Goal: Information Seeking & Learning: Learn about a topic

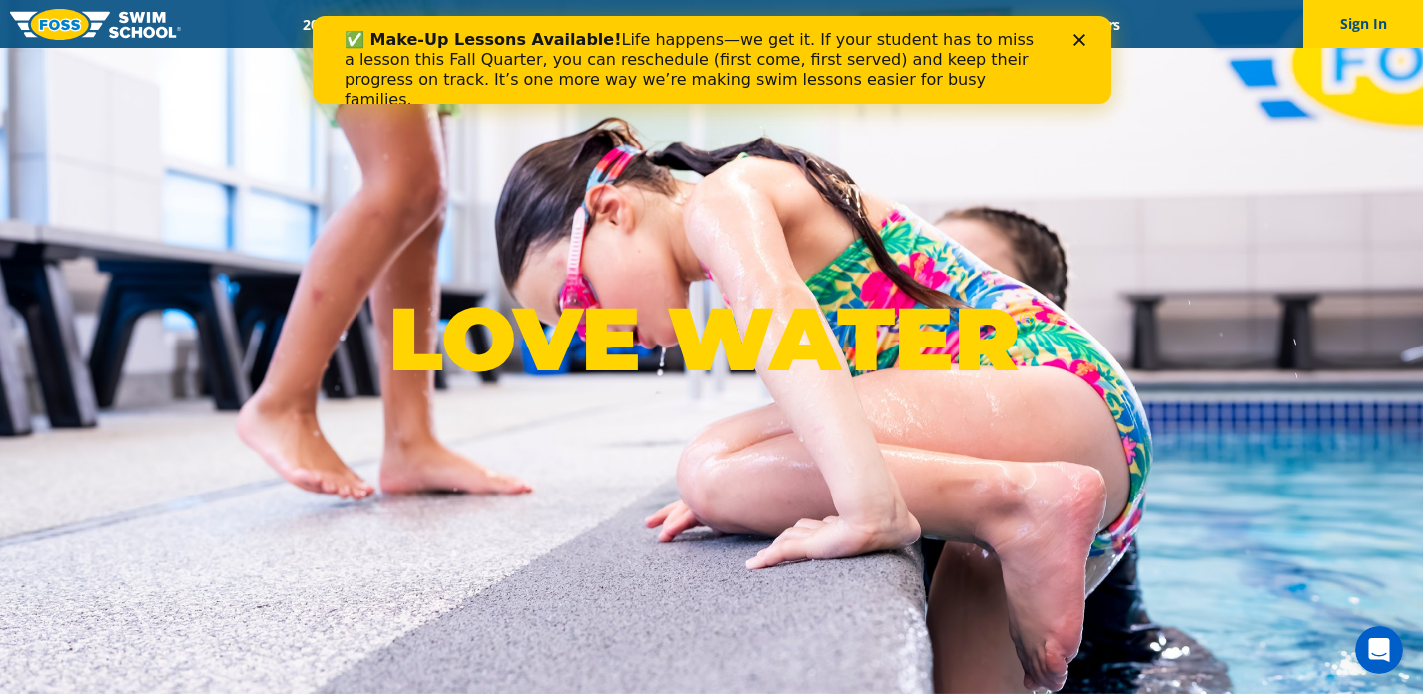
click at [1081, 39] on icon "Close" at bounding box center [1078, 40] width 12 height 12
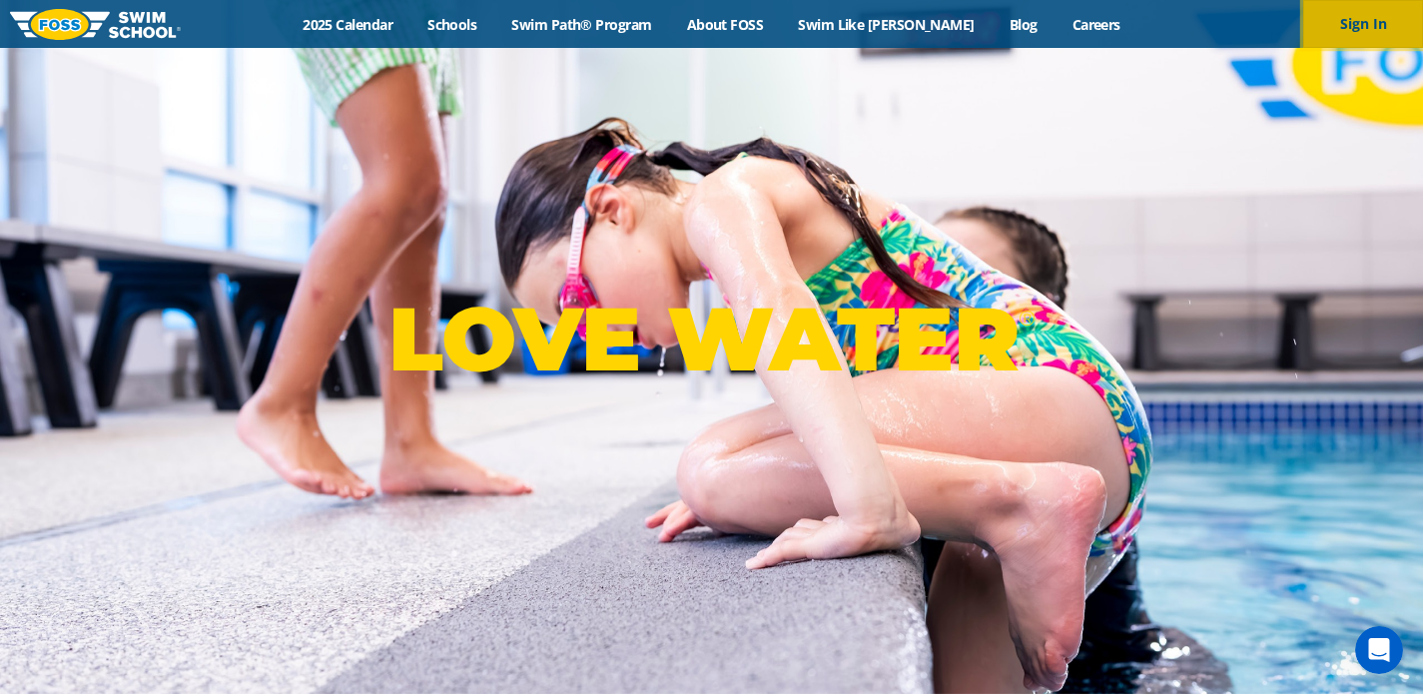
click at [1340, 35] on button "Sign In" at bounding box center [1363, 24] width 120 height 48
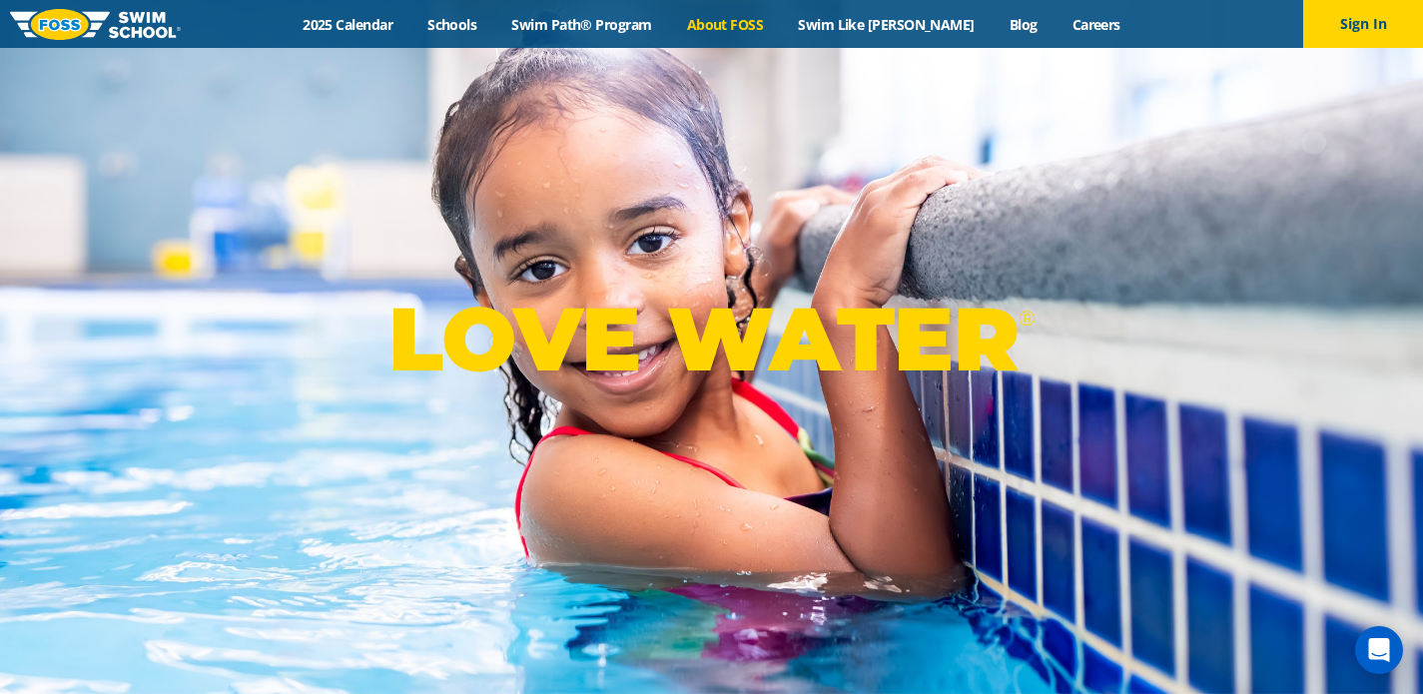
click at [778, 29] on link "About FOSS" at bounding box center [725, 24] width 112 height 19
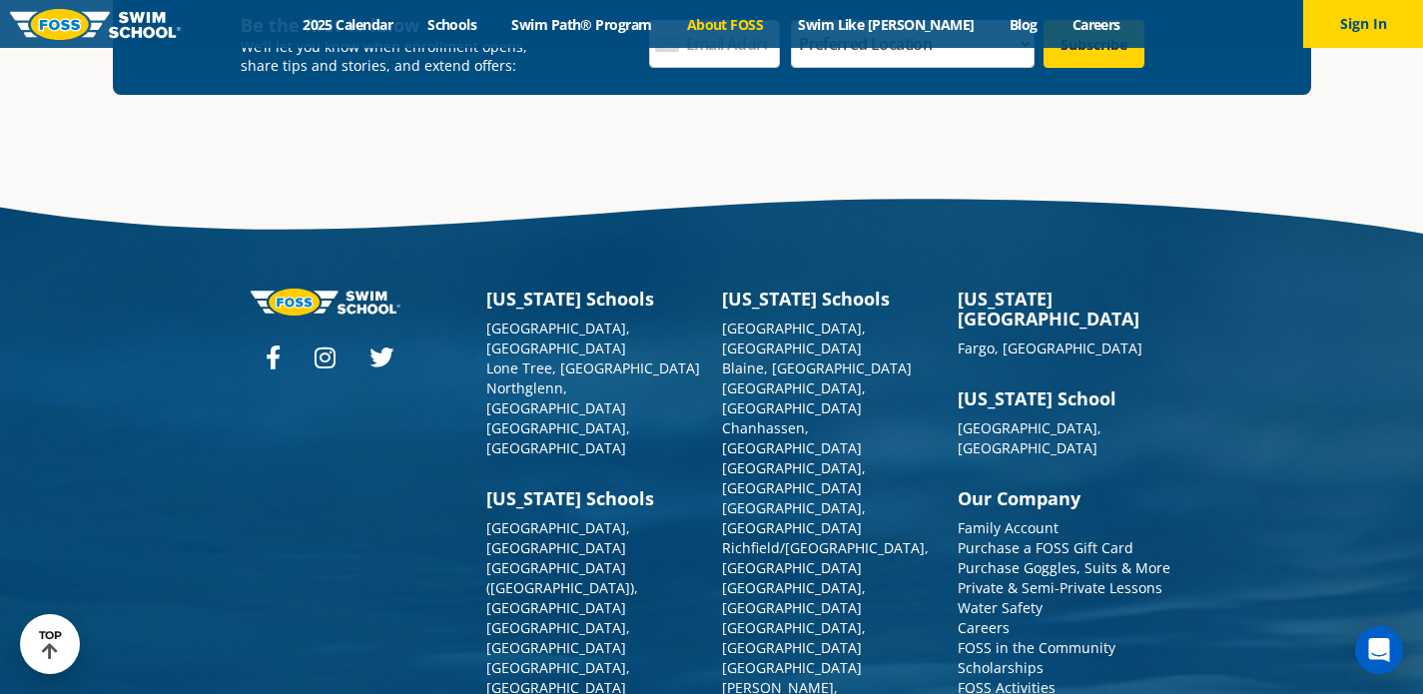
scroll to position [5294, 0]
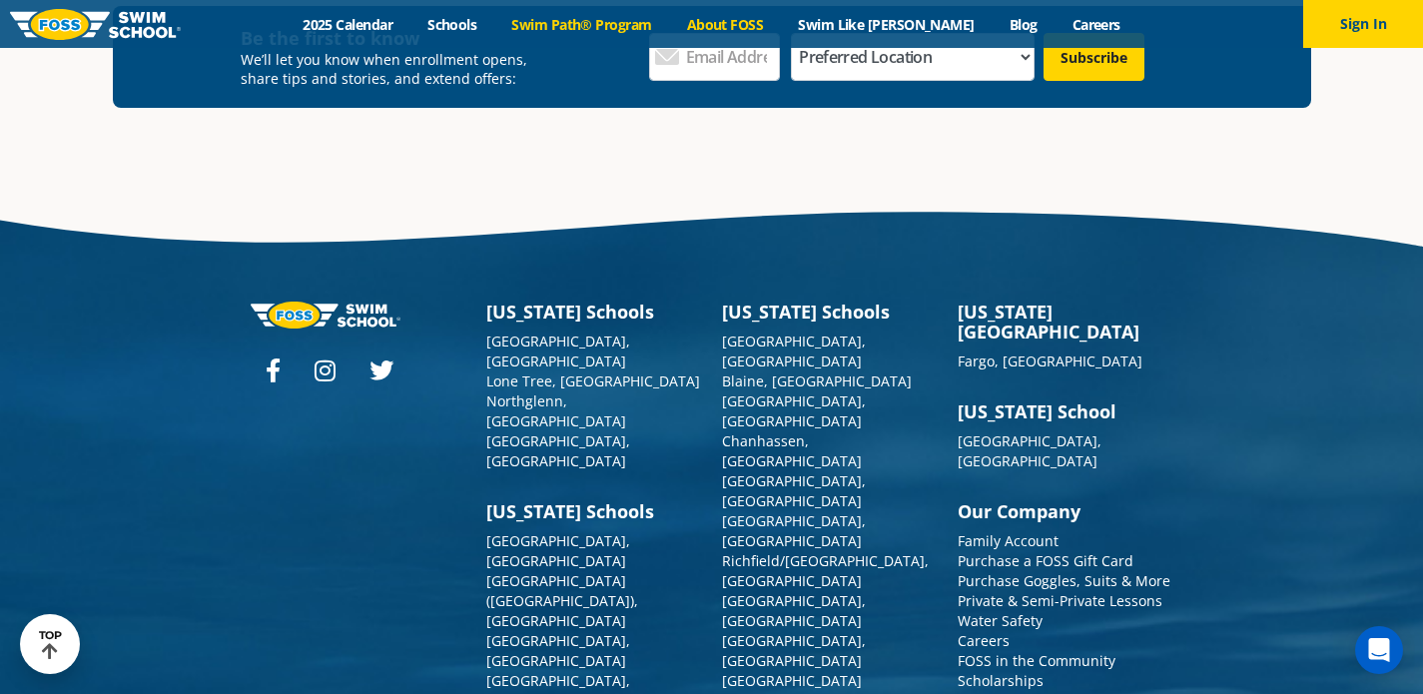
click at [608, 24] on link "Swim Path® Program" at bounding box center [581, 24] width 175 height 19
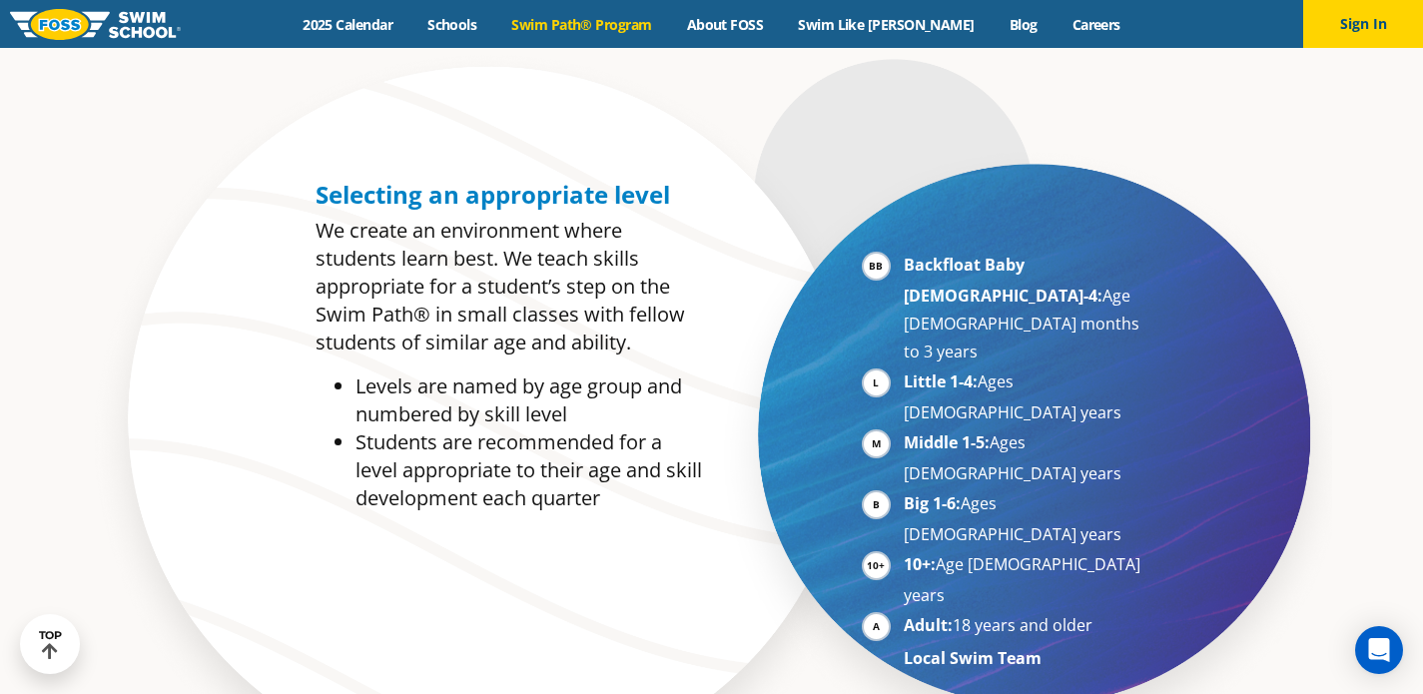
scroll to position [932, 0]
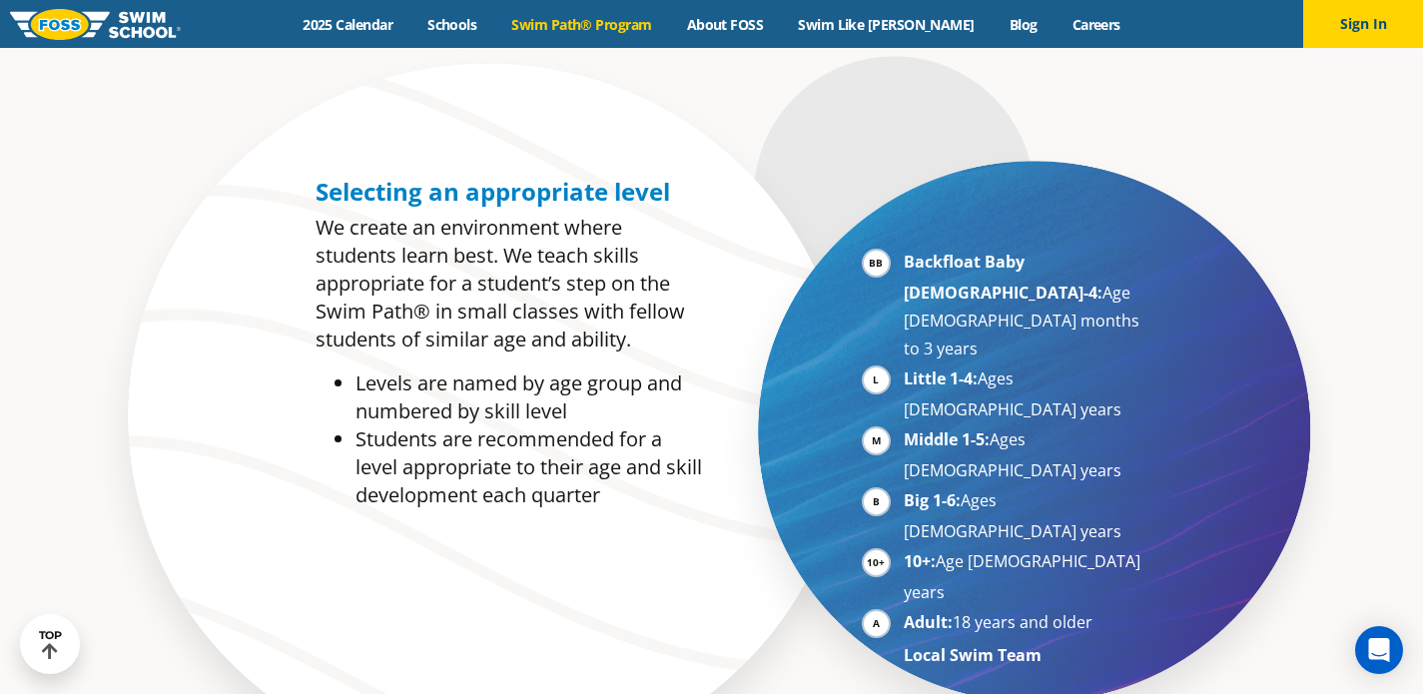
click at [992, 364] on li "Little 1-4: Ages 3-5 years" at bounding box center [1026, 393] width 245 height 59
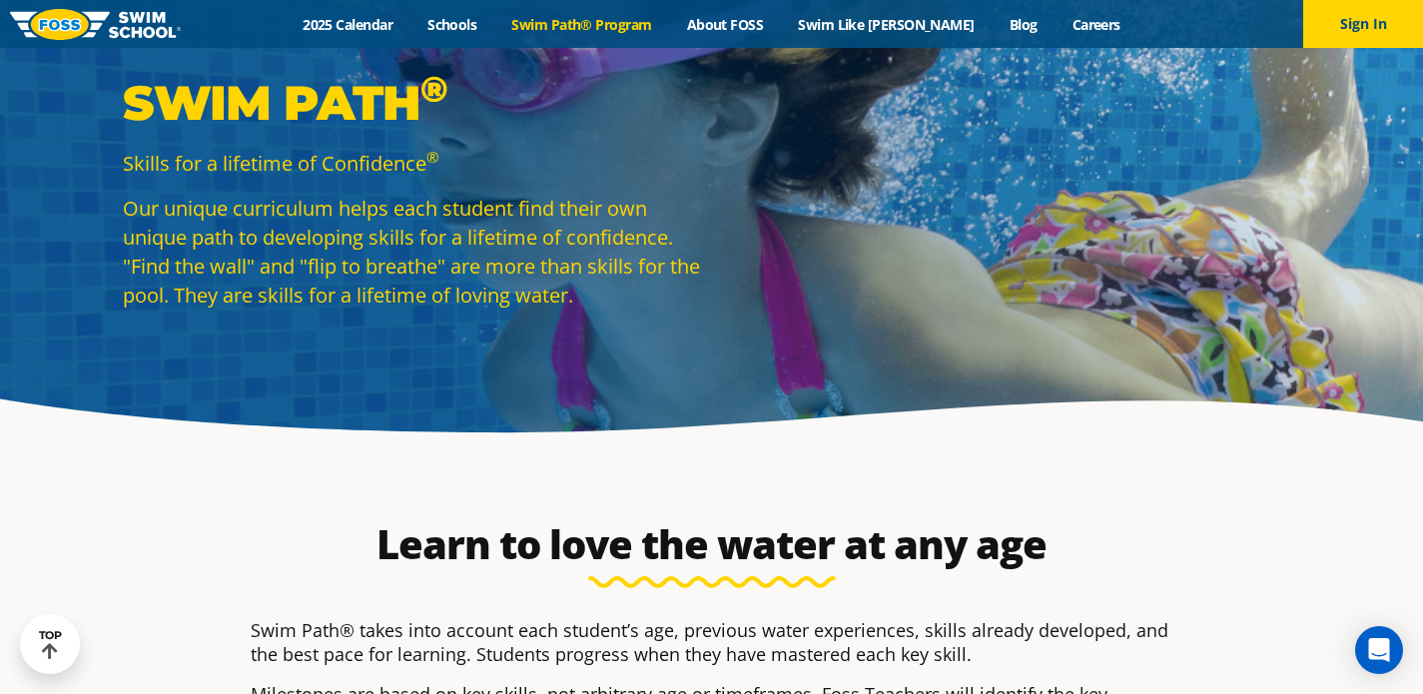
scroll to position [6, 0]
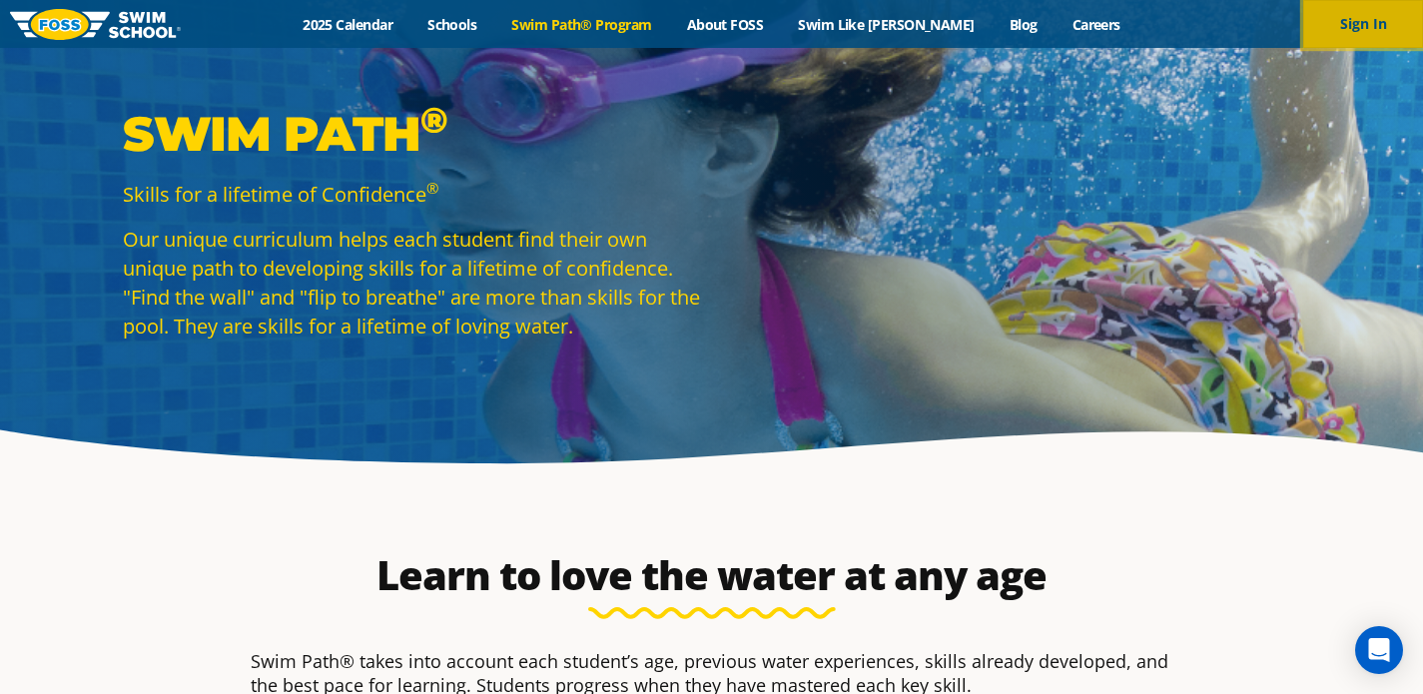
click at [1344, 24] on button "Sign In" at bounding box center [1363, 24] width 120 height 48
